Goal: Task Accomplishment & Management: Complete application form

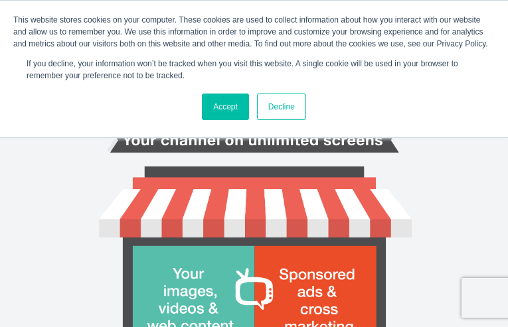
type input "WNpJtfeCzeDyYNT"
type input "sharron.arrington1@piedmont.org"
type input "wVcVkQvRF"
type input "OGVyaQYl"
